Goal: Register for event/course

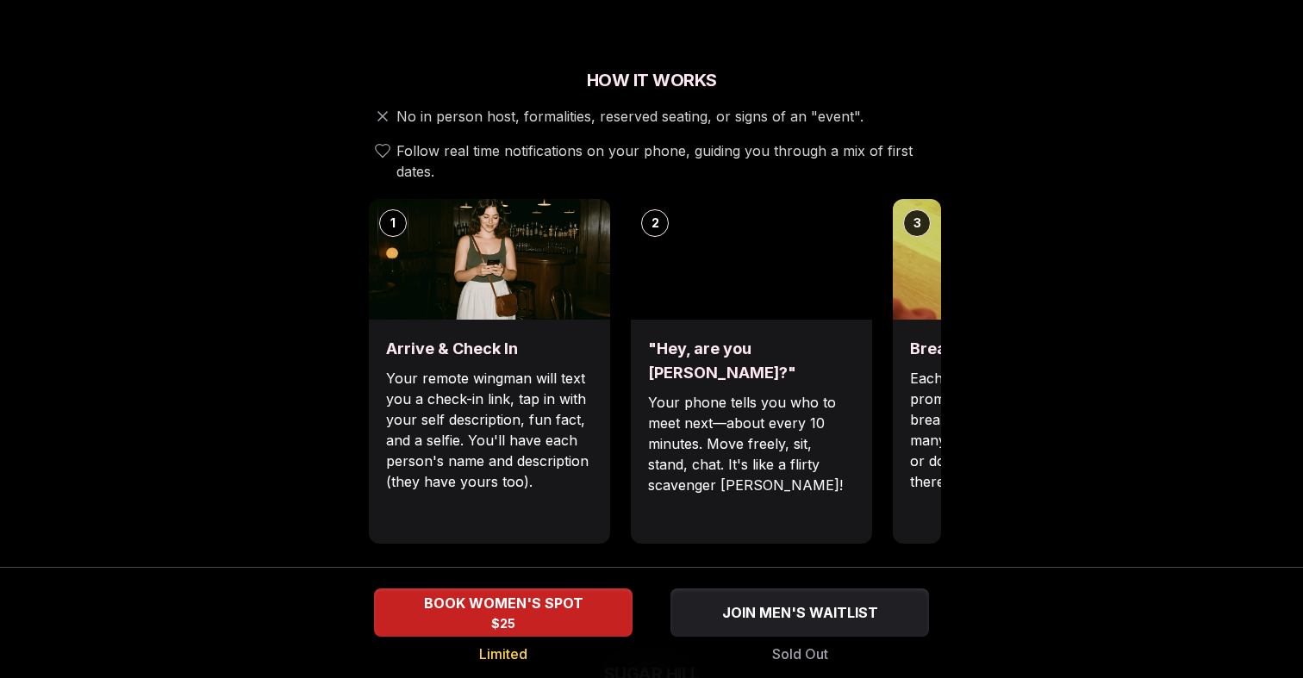
scroll to position [585, 0]
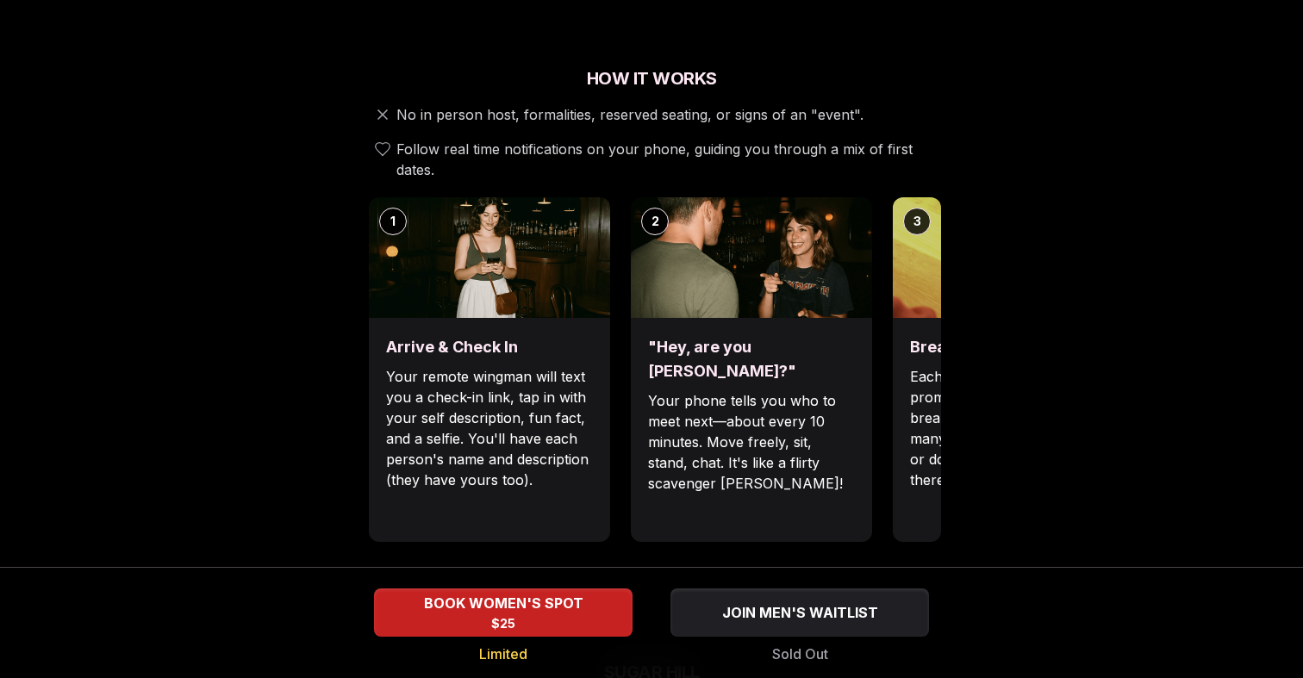
click at [913, 375] on p "Each date will have new convo prompts on screen to help break the ice. Cycle th…" at bounding box center [1013, 428] width 207 height 124
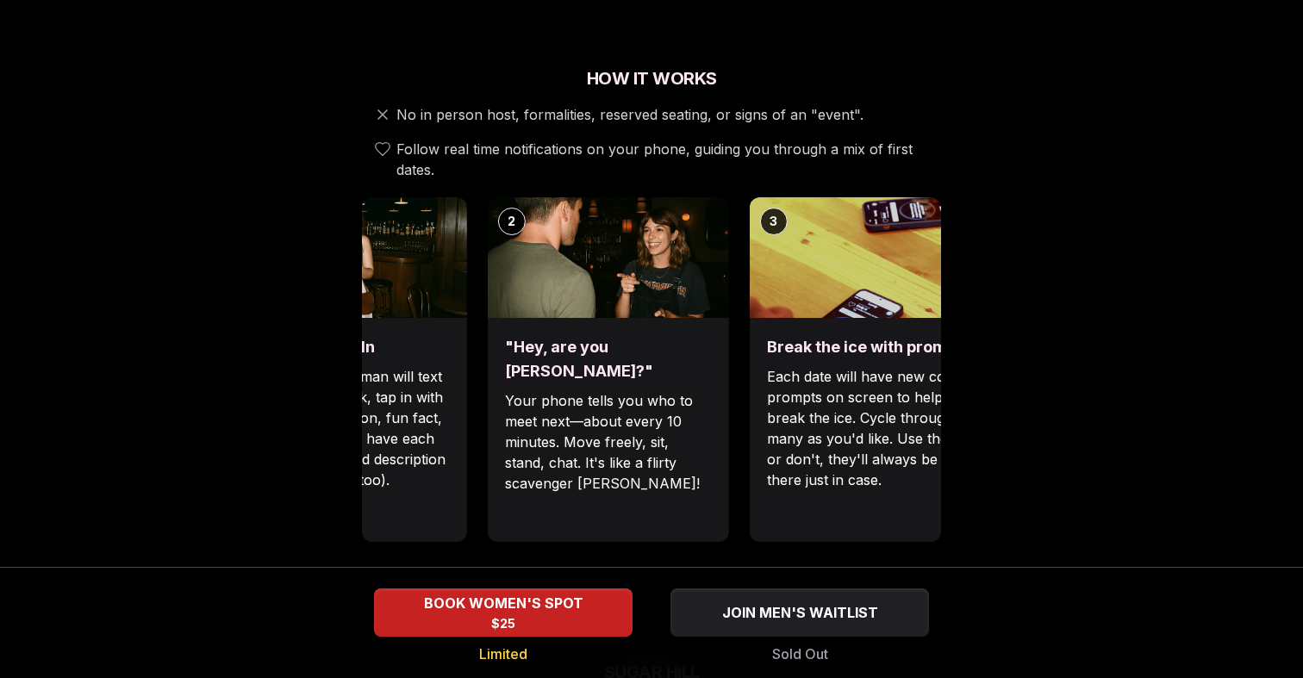
click at [750, 374] on div "Break the ice with prompts Each date will have new convo prompts on screen to h…" at bounding box center [870, 430] width 241 height 224
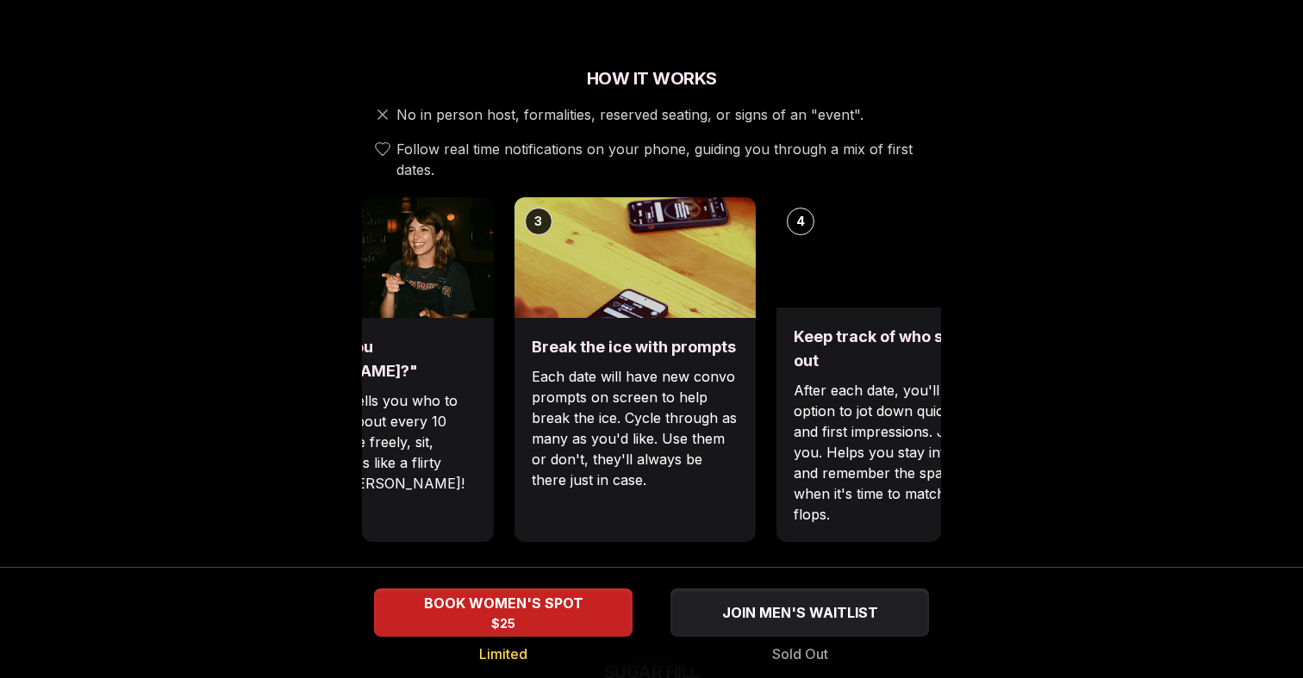
click at [610, 377] on p "Each date will have new convo prompts on screen to help break the ice. Cycle th…" at bounding box center [635, 428] width 207 height 124
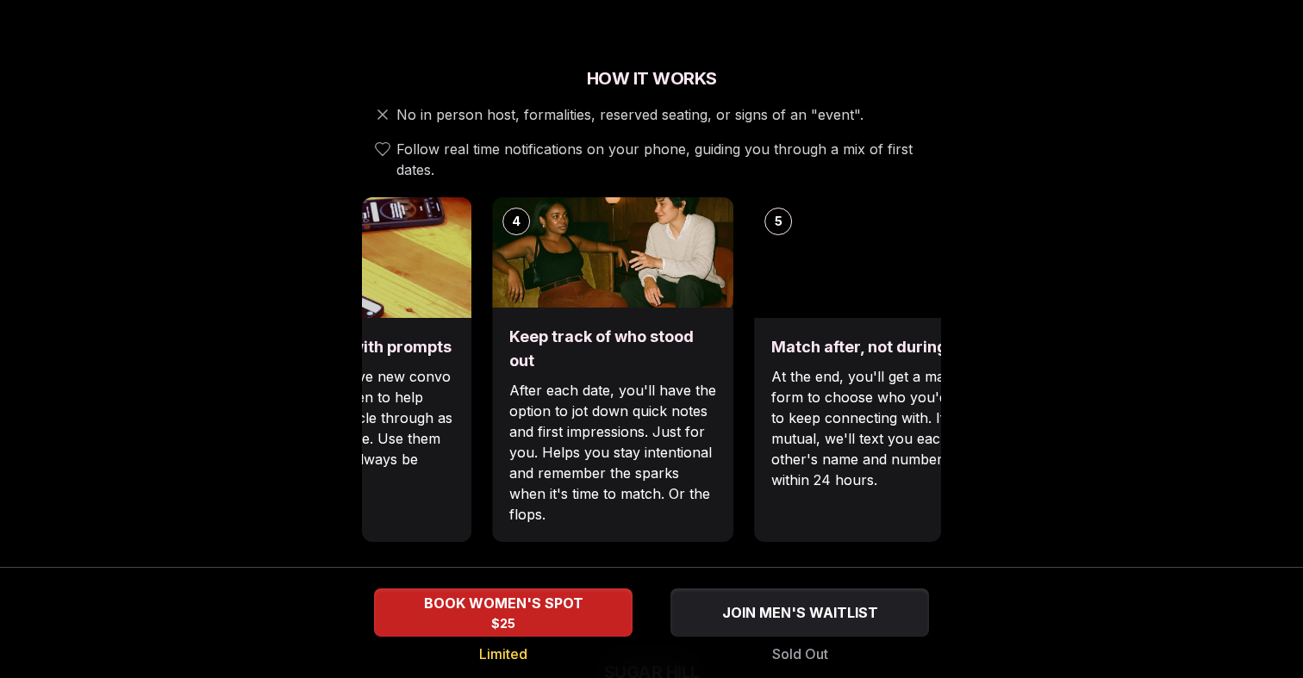
click at [621, 399] on p "After each date, you'll have the option to jot down quick notes and first impre…" at bounding box center [612, 452] width 207 height 145
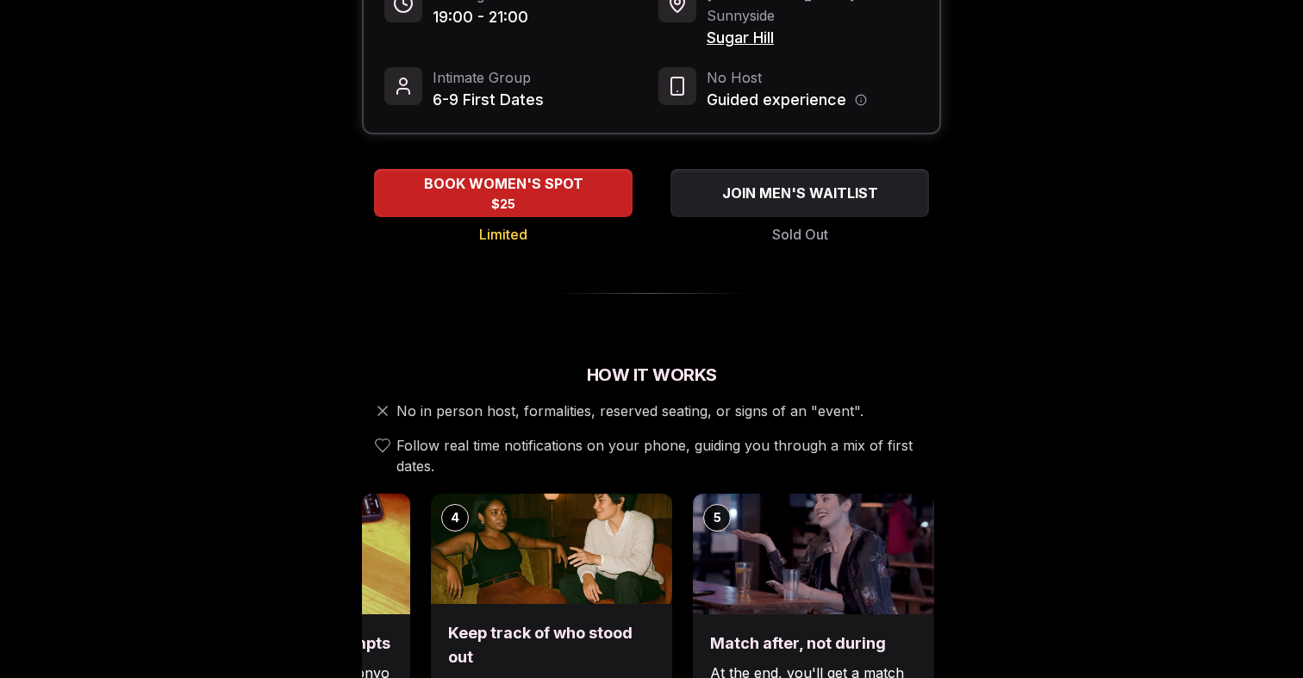
scroll to position [347, 0]
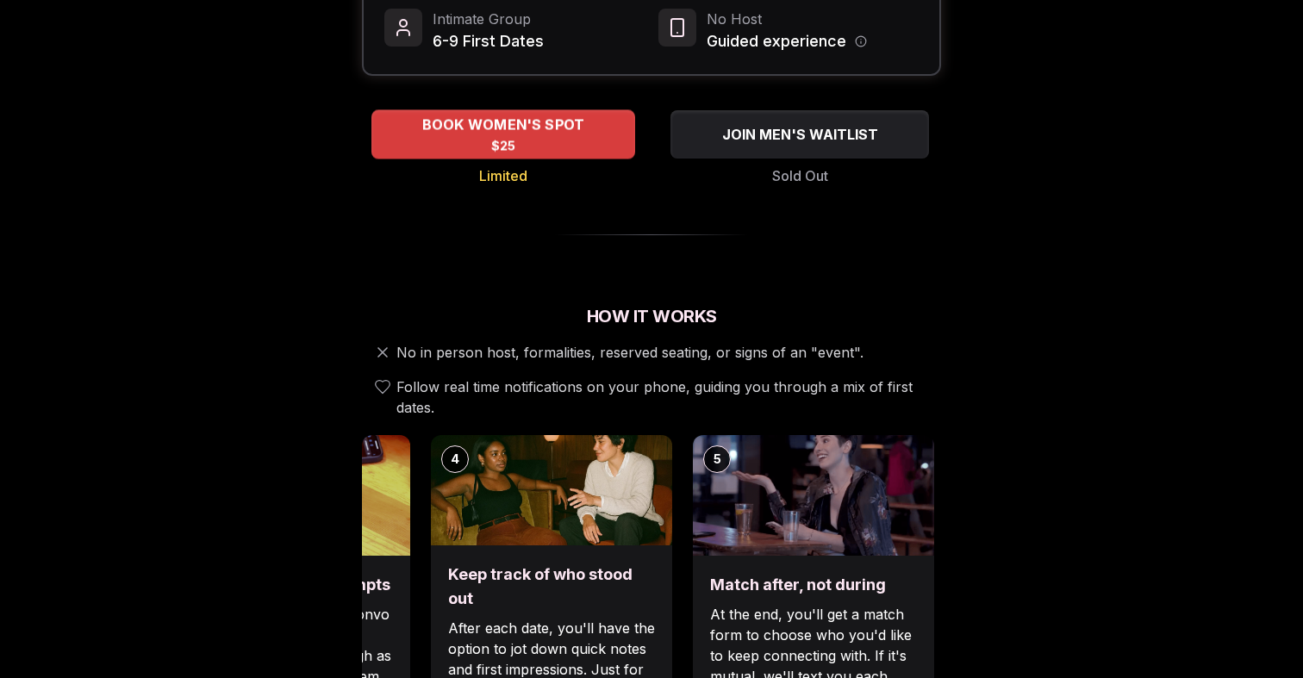
click at [574, 120] on div "BOOK WOMEN'S SPOT $25" at bounding box center [503, 133] width 264 height 47
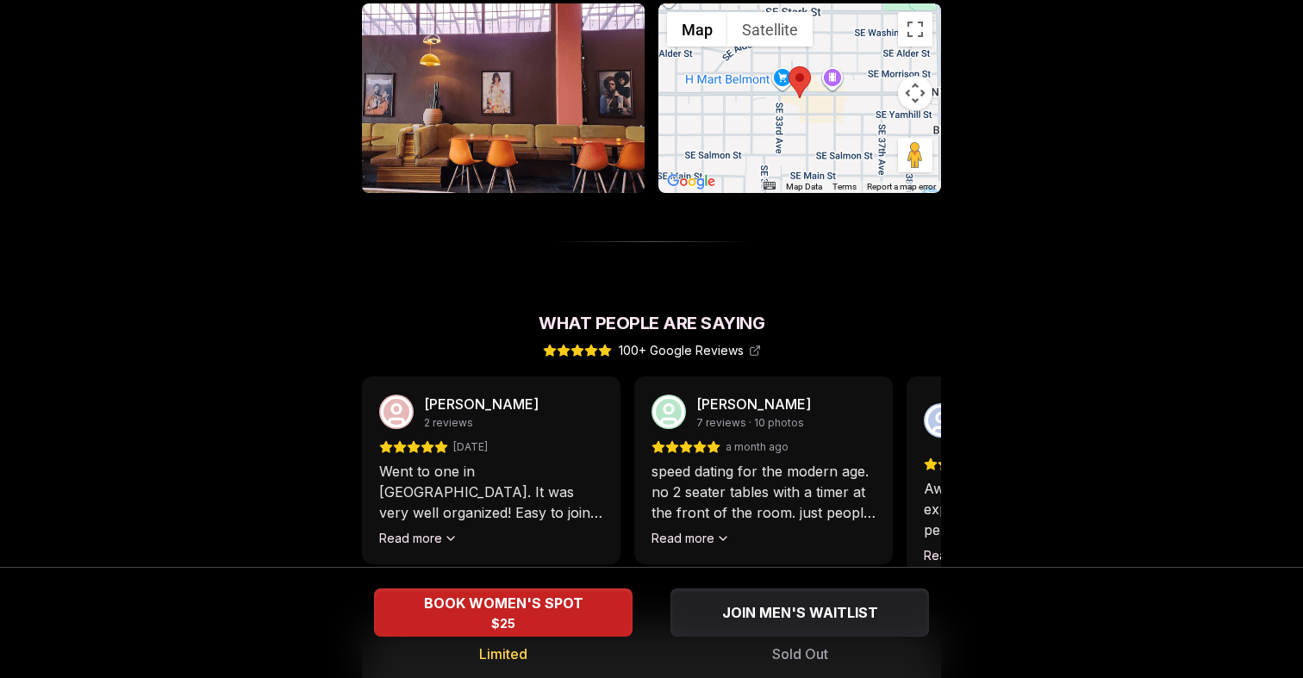
scroll to position [1302, 0]
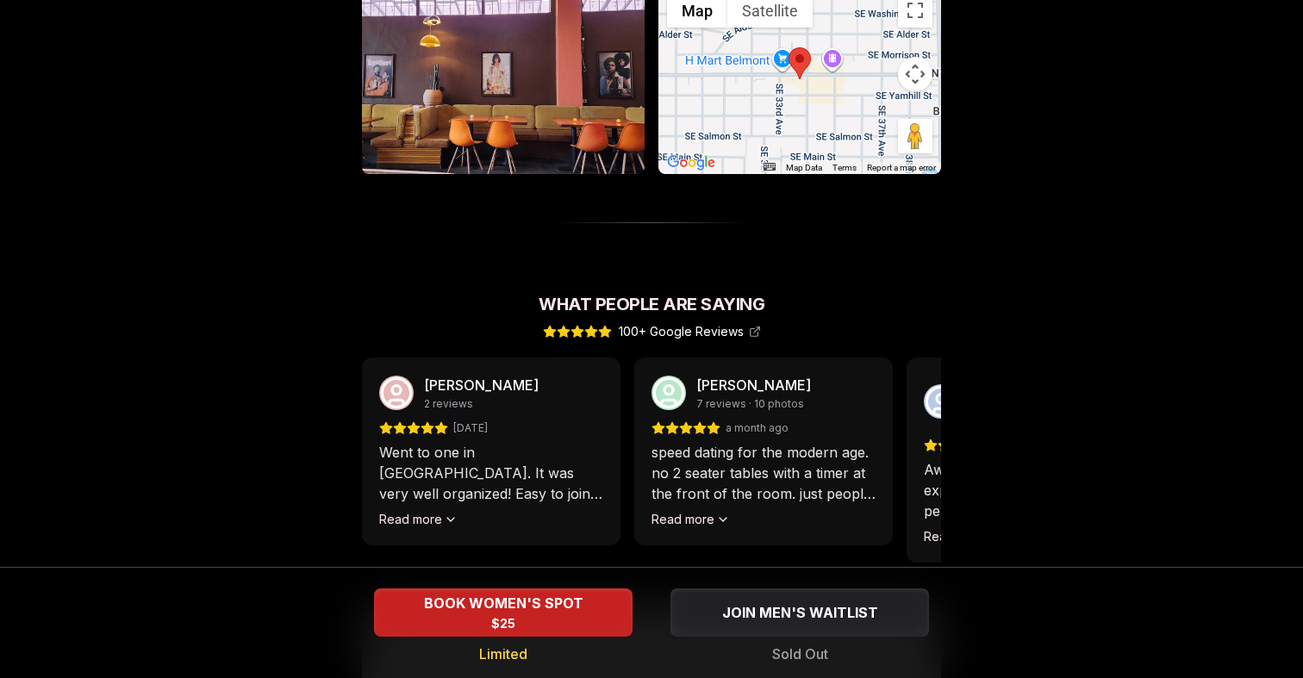
click at [412, 509] on div "[PERSON_NAME] 2 reviews [DATE] Went to one in [GEOGRAPHIC_DATA]. It was very we…" at bounding box center [491, 452] width 259 height 188
click at [426, 511] on button "Read more" at bounding box center [418, 519] width 78 height 17
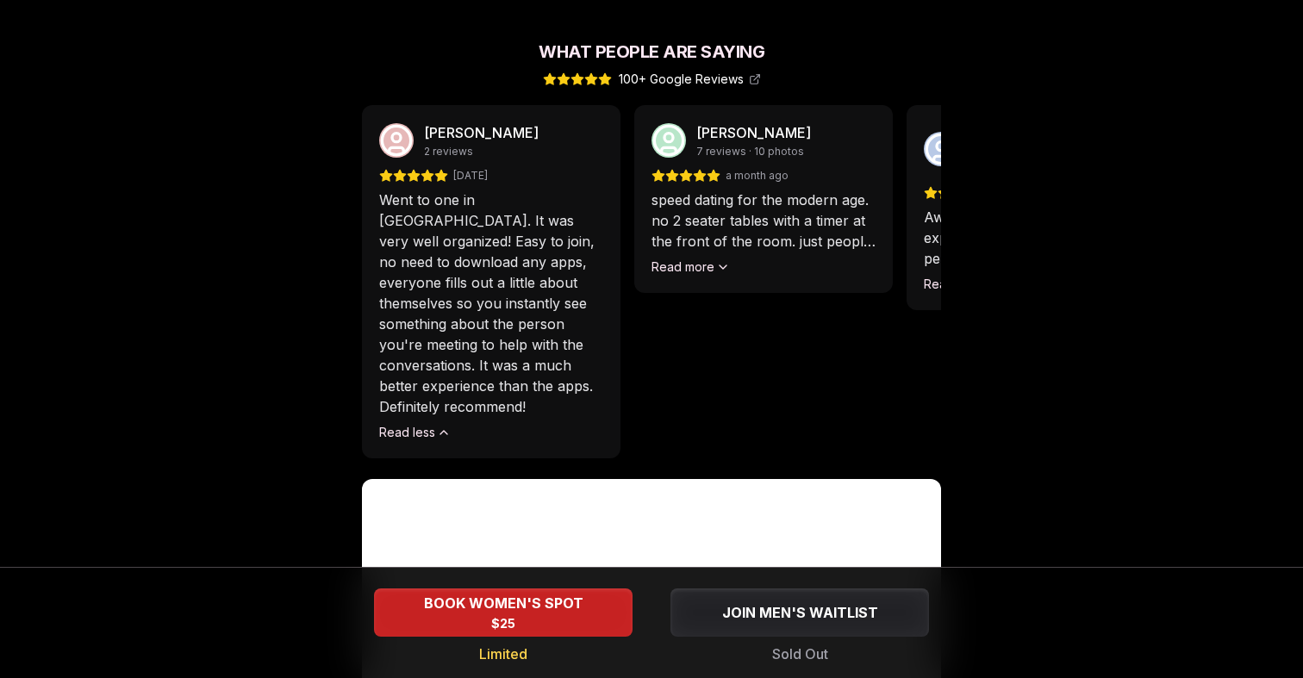
scroll to position [1525, 0]
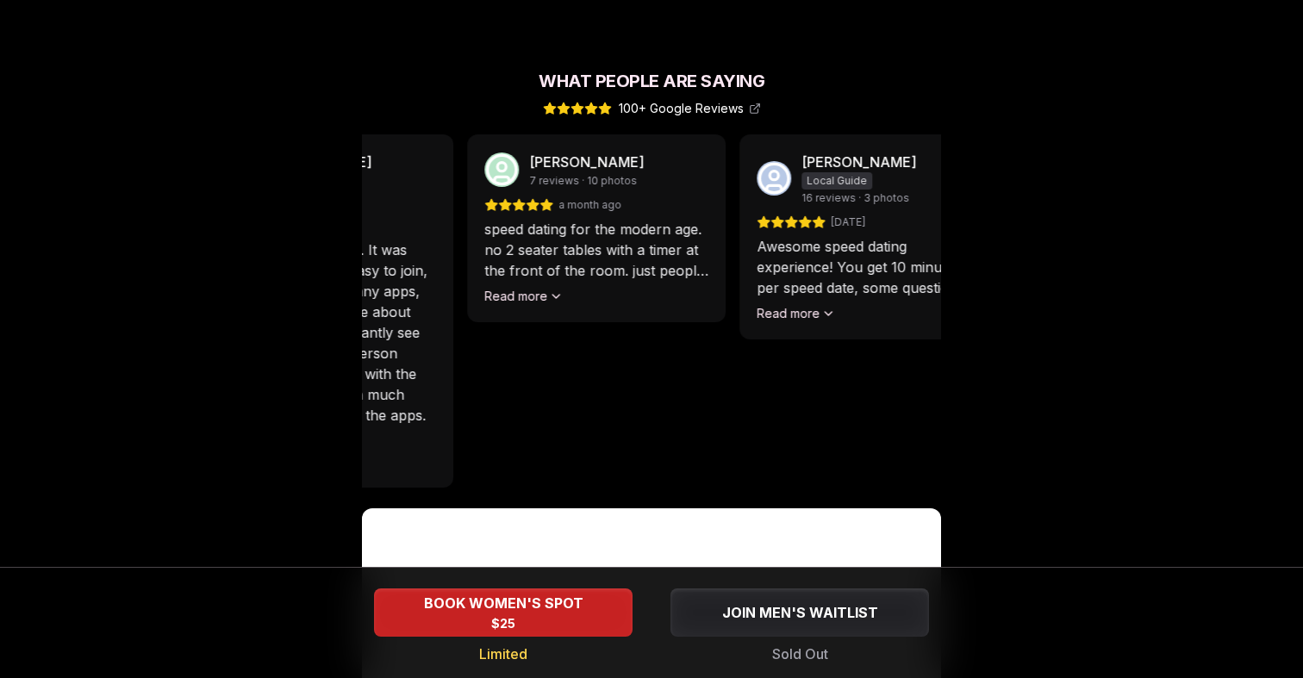
click at [724, 294] on div "[PERSON_NAME] 2 reviews [DATE] Went to one in [GEOGRAPHIC_DATA]. It was very we…" at bounding box center [484, 310] width 579 height 353
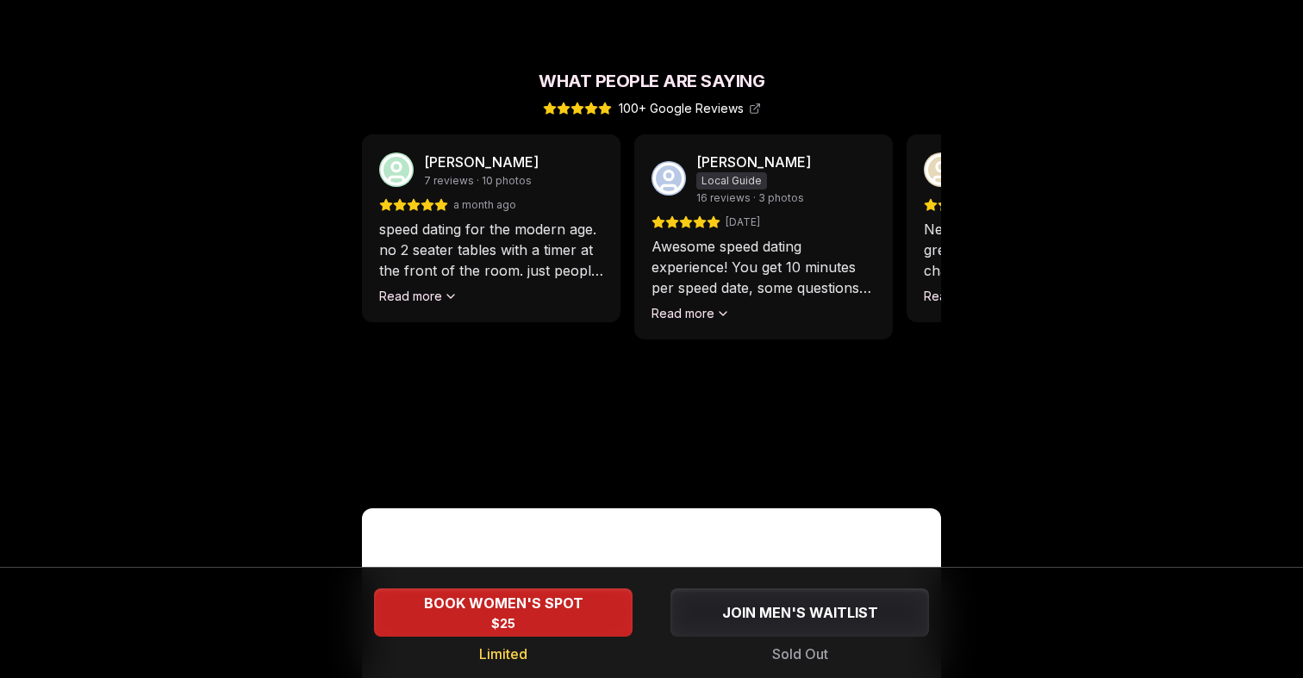
drag, startPoint x: 837, startPoint y: 326, endPoint x: 635, endPoint y: 320, distance: 201.7
click at [635, 320] on div "[PERSON_NAME] 2 reviews [DATE] Went to one in [GEOGRAPHIC_DATA]. It was very we…" at bounding box center [651, 310] width 579 height 353
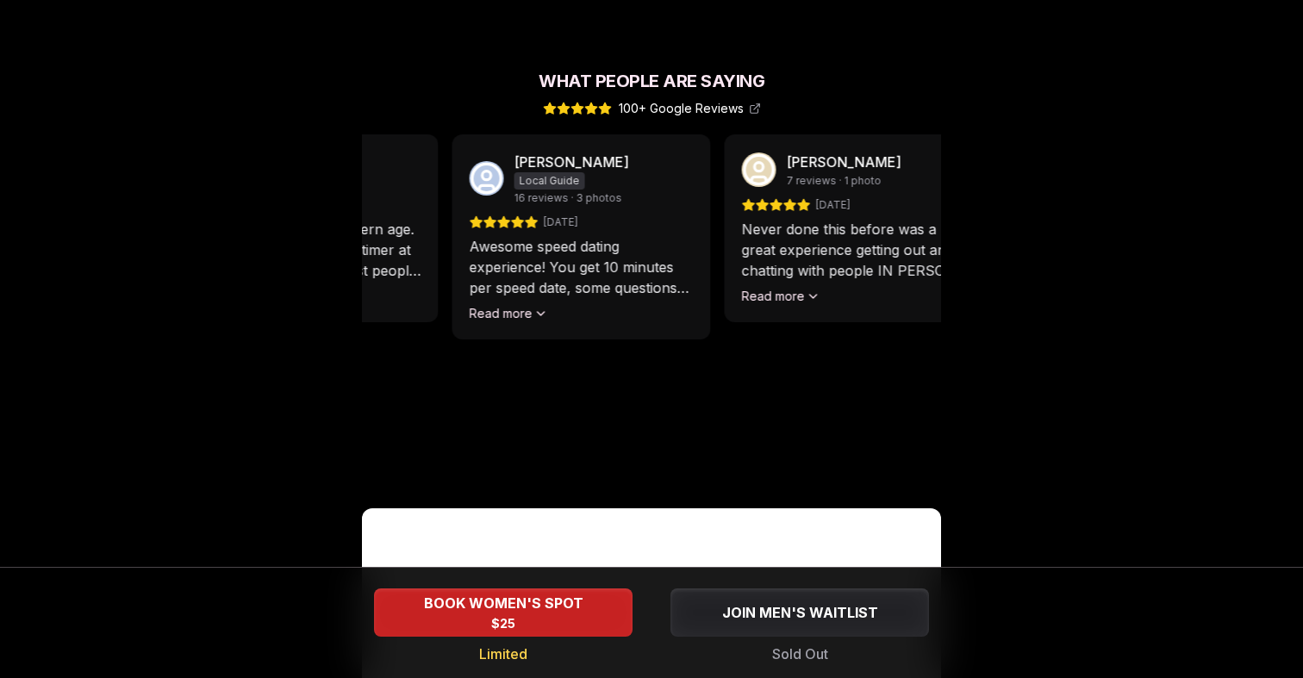
click at [634, 283] on div "Awesome speed dating experience! You get 10 minutes per speed date, some questi…" at bounding box center [582, 279] width 224 height 86
